Goal: Task Accomplishment & Management: Manage account settings

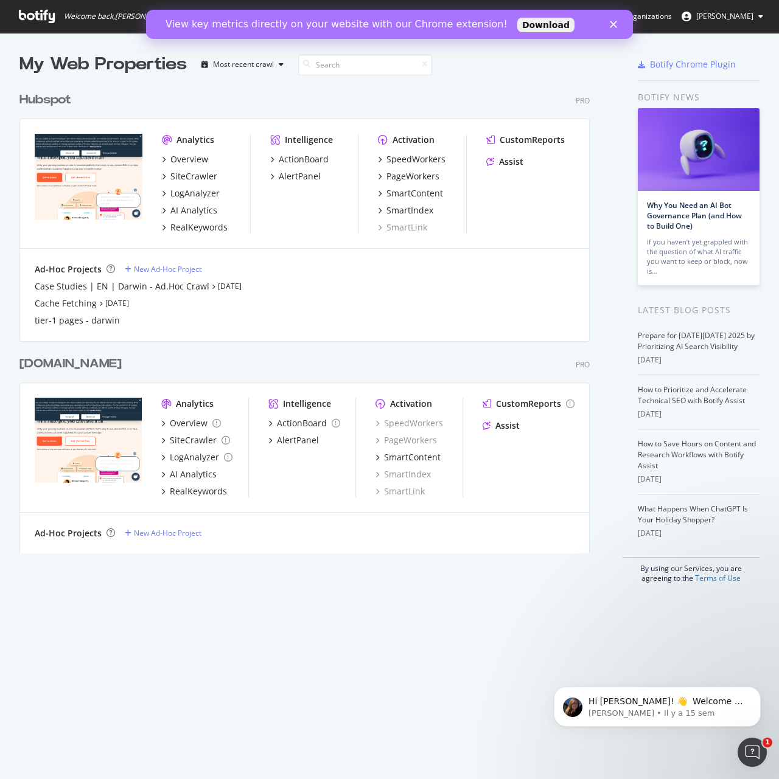
click at [66, 93] on div "Hubspot" at bounding box center [45, 100] width 52 height 18
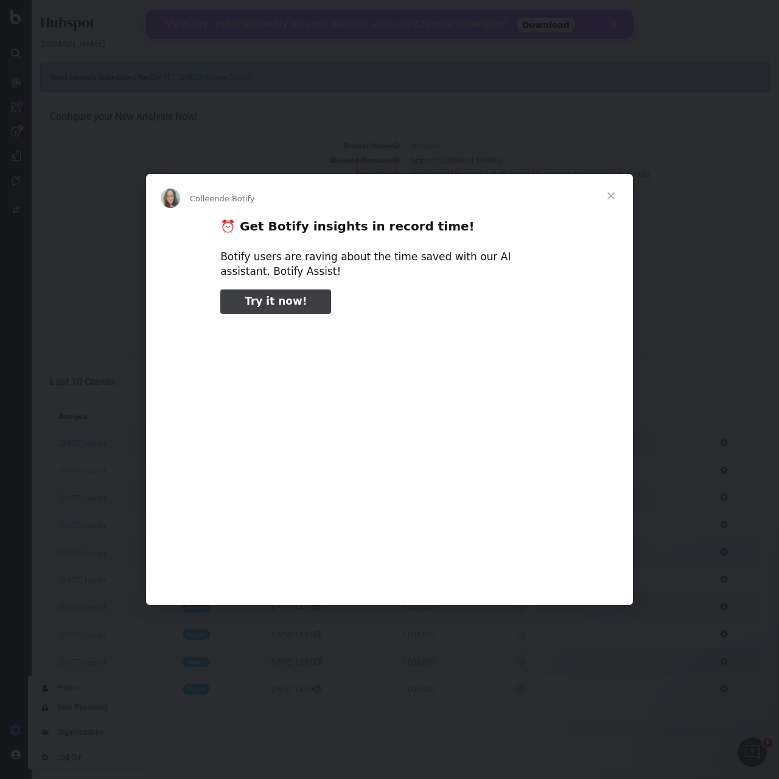
click at [165, 108] on div "Intercom Messenger" at bounding box center [389, 389] width 779 height 779
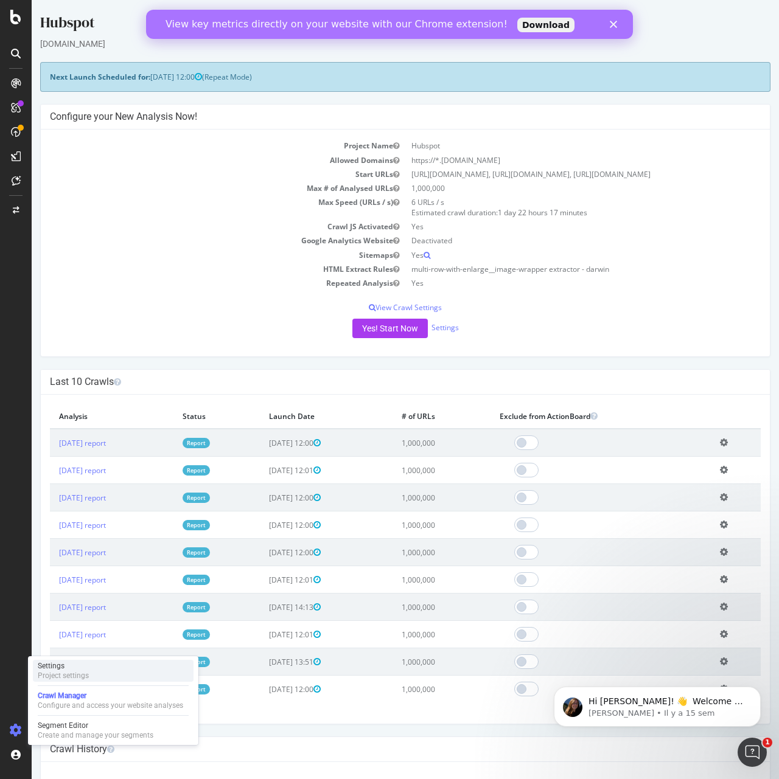
click at [66, 675] on div "Project settings" at bounding box center [63, 676] width 51 height 10
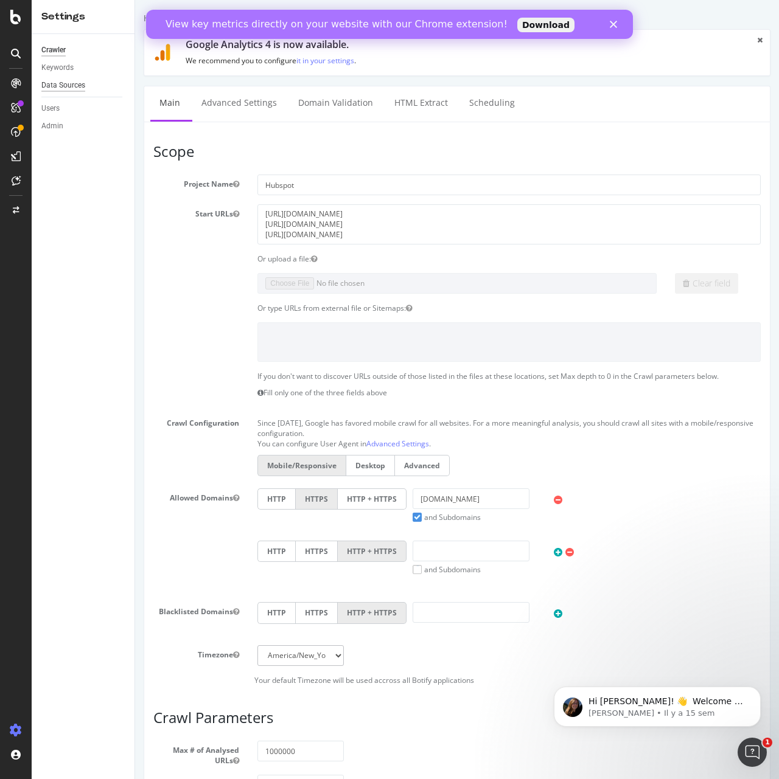
click at [71, 85] on div "Data Sources" at bounding box center [63, 85] width 44 height 13
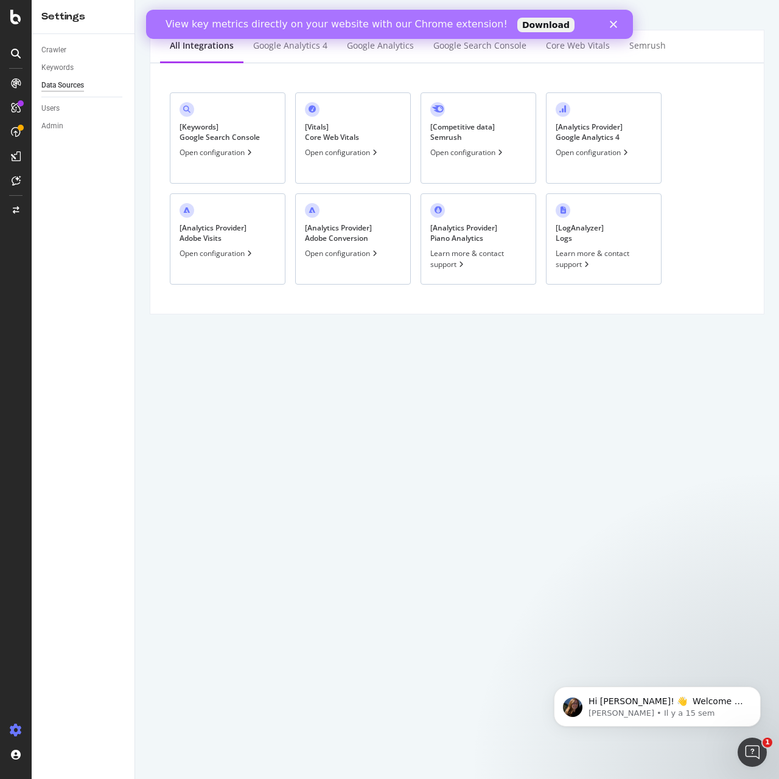
click at [254, 148] on div "Open configuration" at bounding box center [216, 152] width 75 height 10
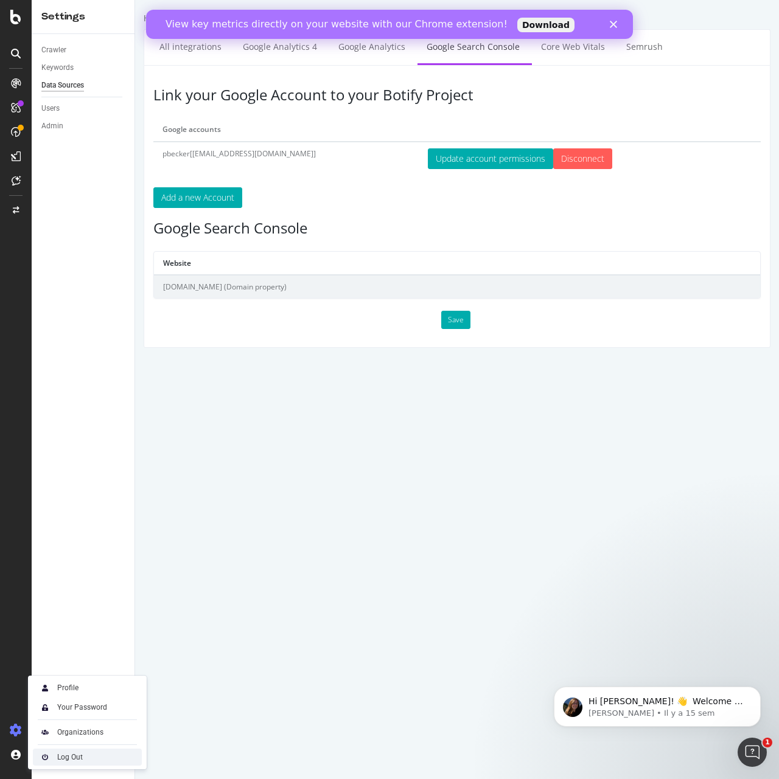
click at [43, 756] on img at bounding box center [45, 757] width 15 height 15
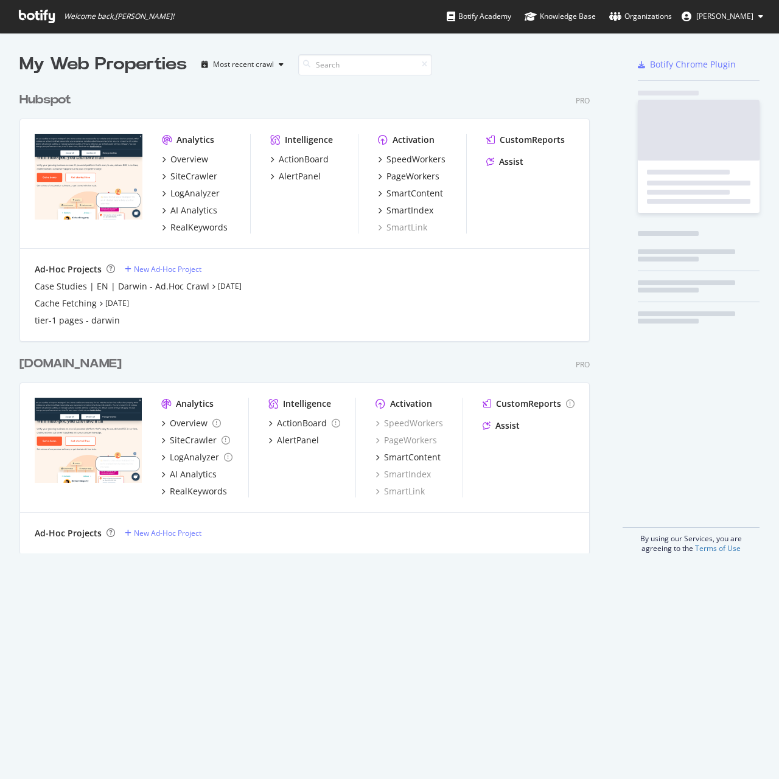
scroll to position [468, 571]
